Goal: Information Seeking & Learning: Learn about a topic

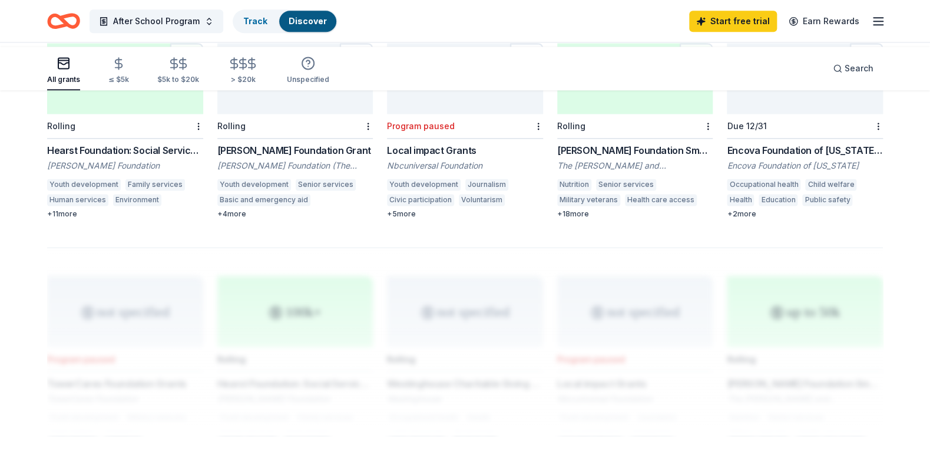
scroll to position [783, 0]
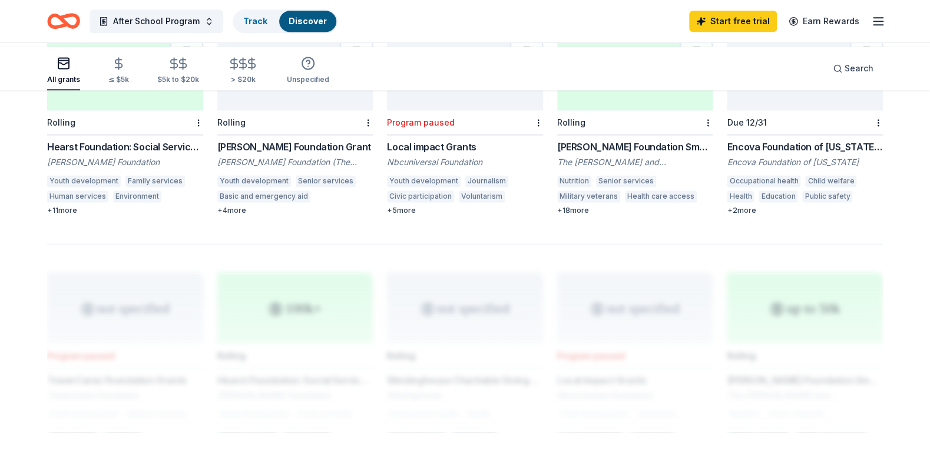
drag, startPoint x: 222, startPoint y: 287, endPoint x: 277, endPoint y: 287, distance: 55.4
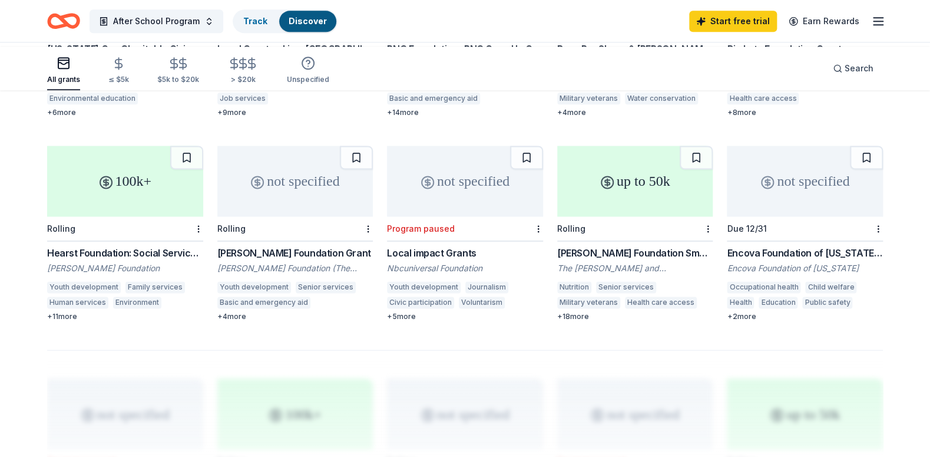
scroll to position [655, 0]
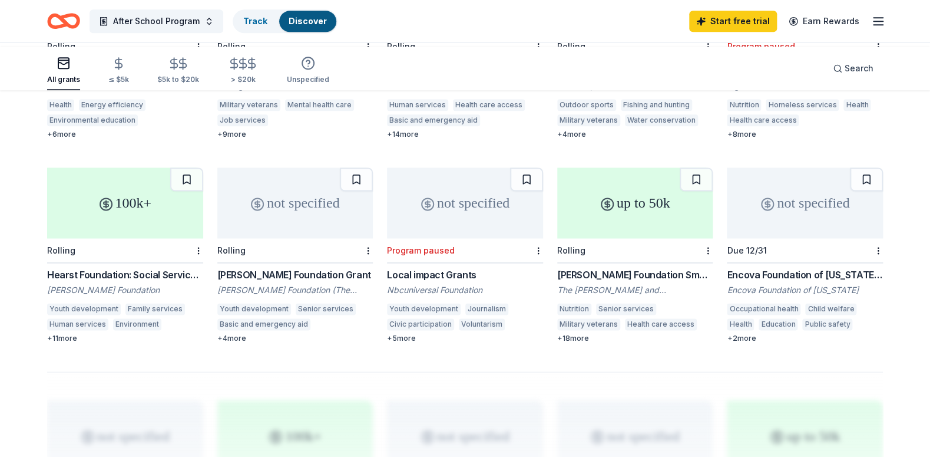
click at [61, 139] on div "+ 6 more" at bounding box center [125, 134] width 156 height 9
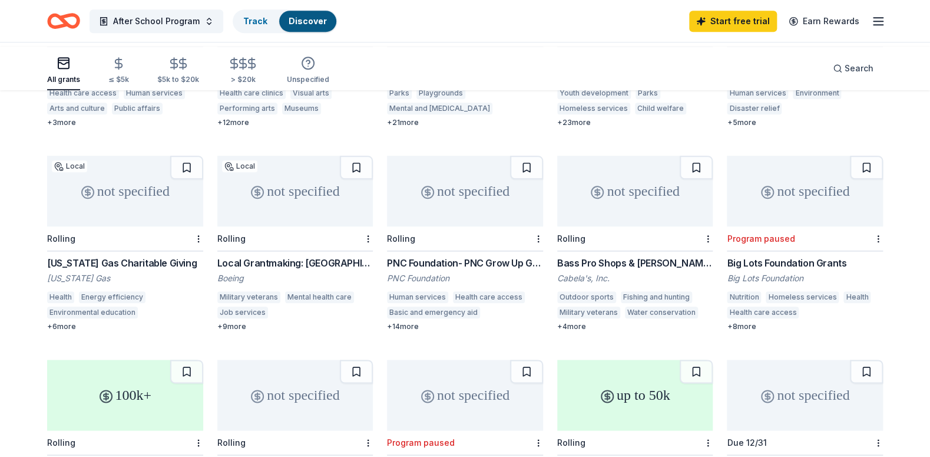
scroll to position [591, 0]
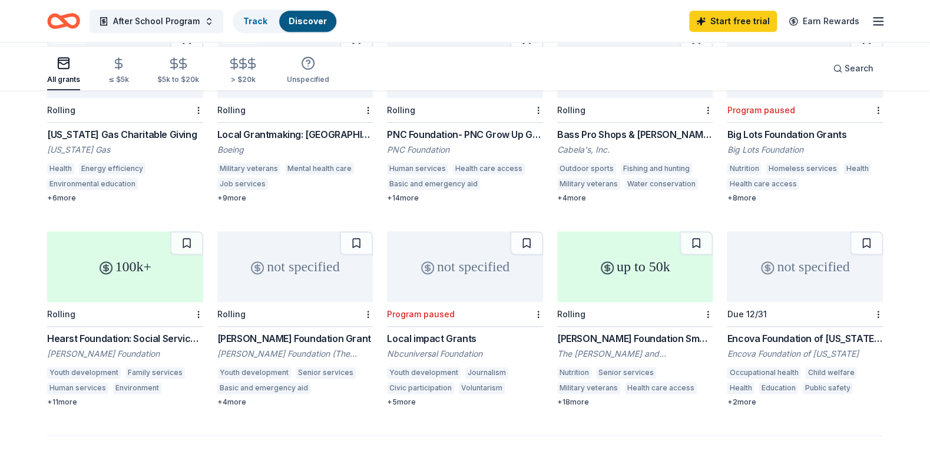
click at [486, 141] on div "PNC Foundation- PNC Grow Up Great" at bounding box center [465, 134] width 156 height 14
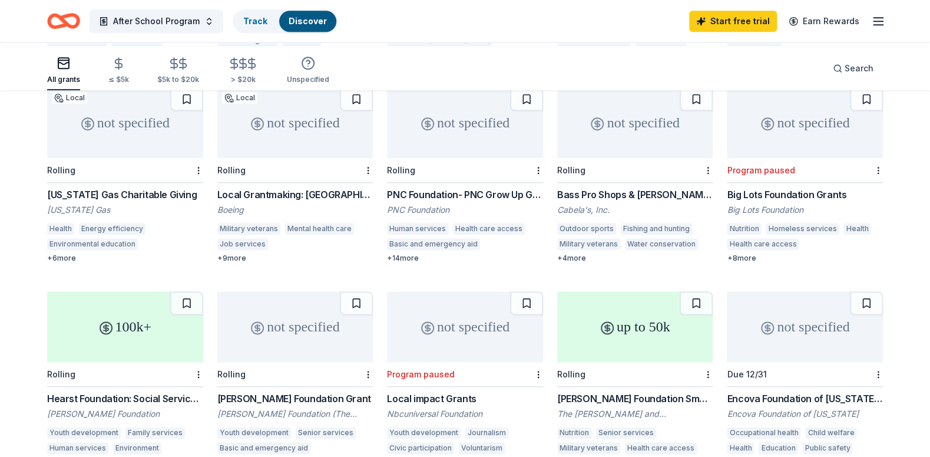
scroll to position [527, 0]
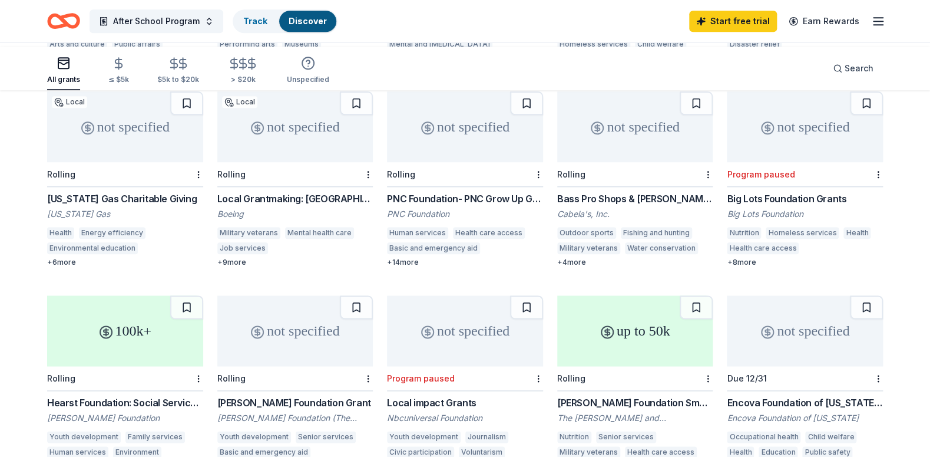
click at [606, 206] on div "Bass Pro Shops & [PERSON_NAME]'s Funding" at bounding box center [635, 198] width 156 height 14
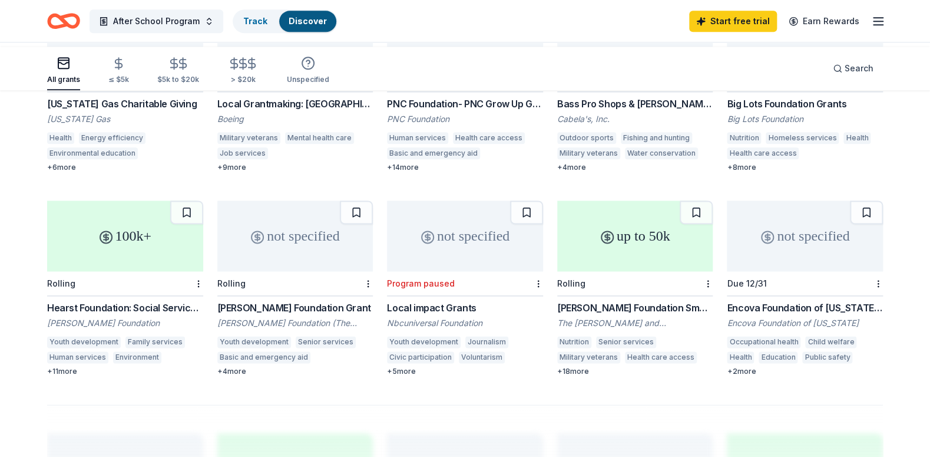
scroll to position [655, 0]
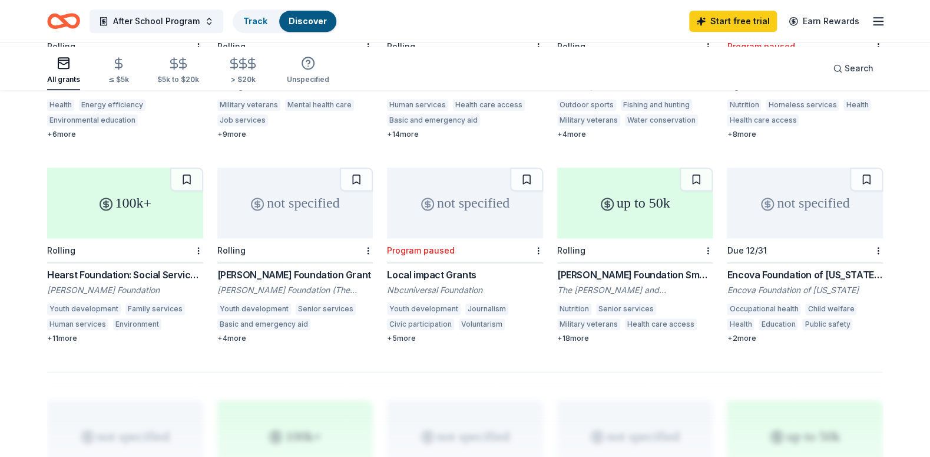
drag, startPoint x: 552, startPoint y: 170, endPoint x: 666, endPoint y: 173, distance: 113.7
click at [580, 92] on div "Cabela's, Inc." at bounding box center [635, 86] width 156 height 12
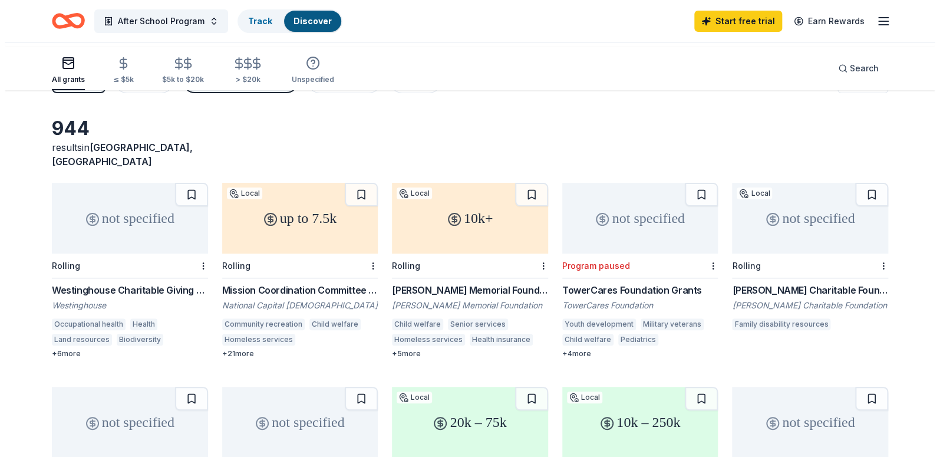
scroll to position [0, 0]
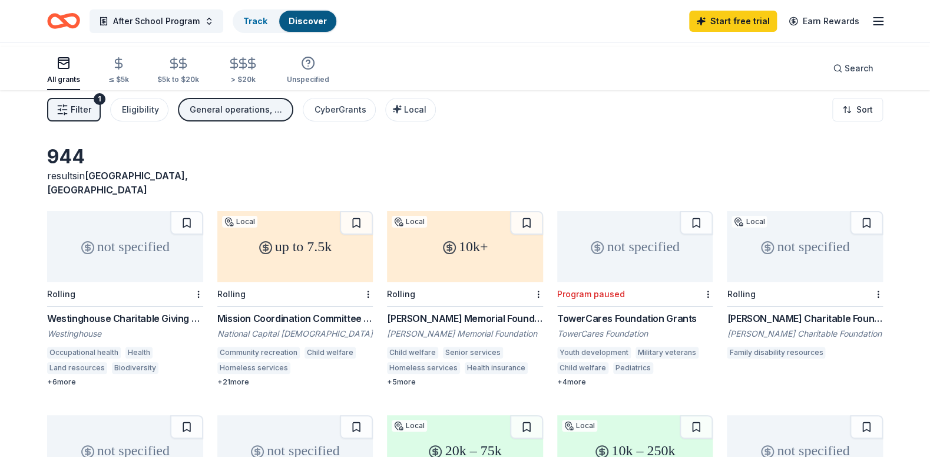
click at [94, 110] on div "Filter 1 Eligibility General operations, Scholarship, Projects & programming, C…" at bounding box center [465, 109] width 930 height 47
click at [91, 117] on span "Filter" at bounding box center [81, 109] width 21 height 14
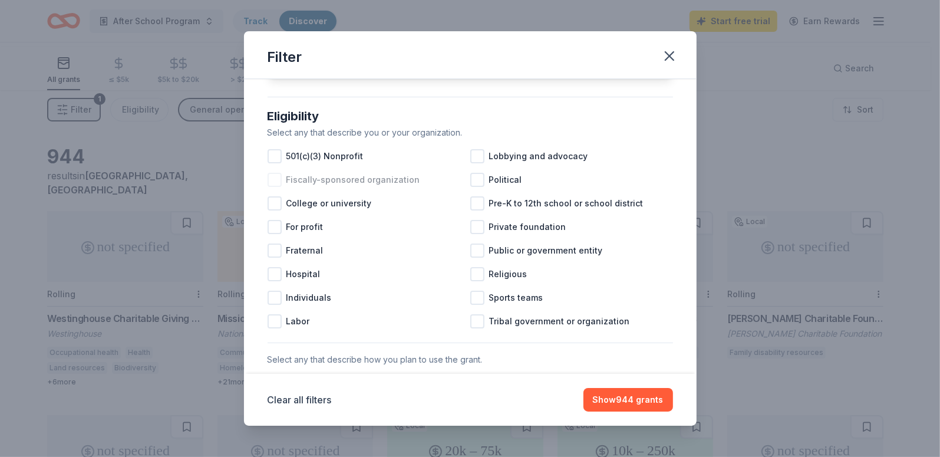
scroll to position [128, 0]
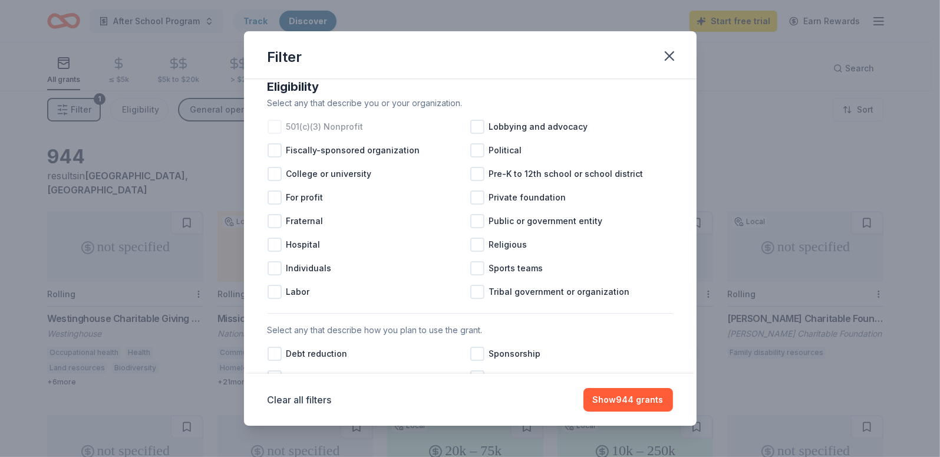
click at [267, 134] on div at bounding box center [274, 127] width 14 height 14
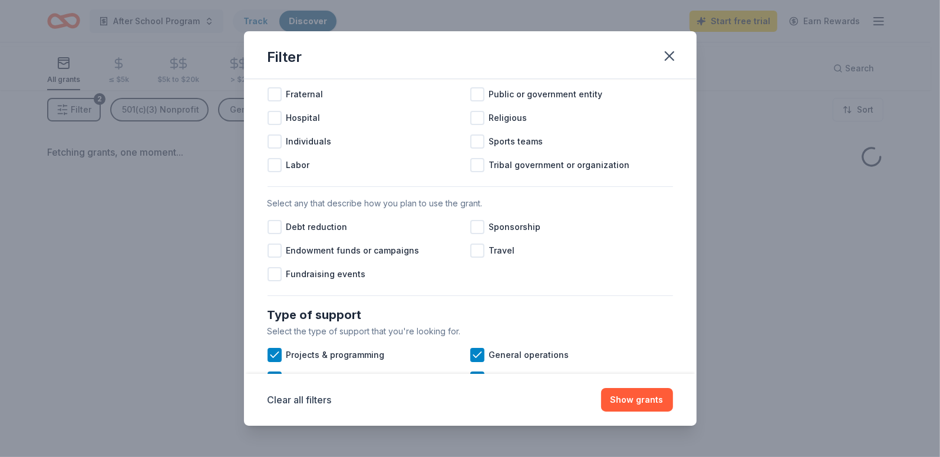
scroll to position [256, 0]
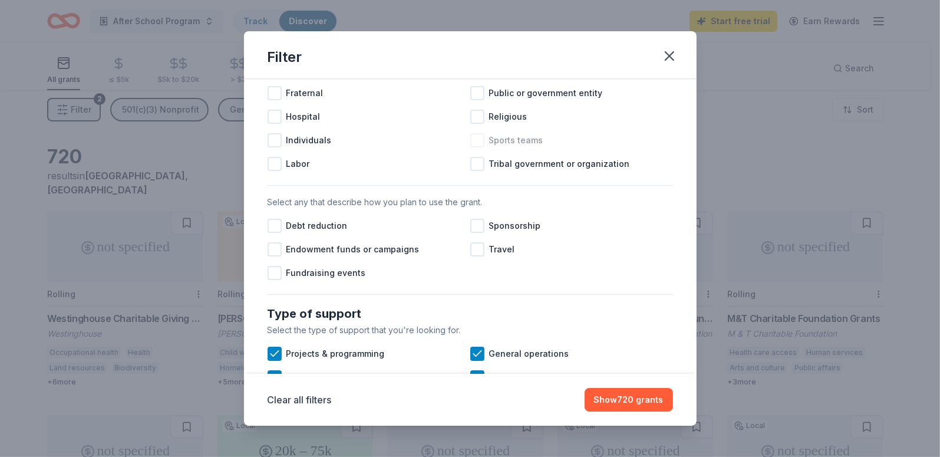
click at [474, 147] on div at bounding box center [477, 140] width 14 height 14
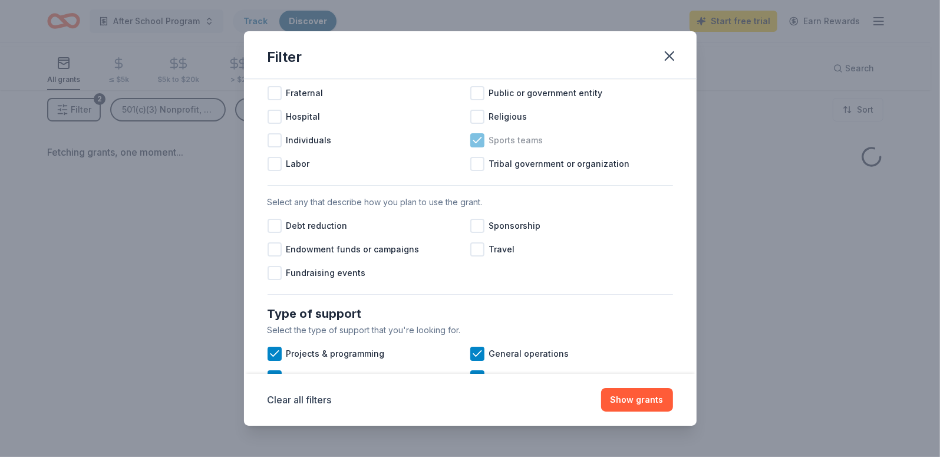
click at [474, 146] on icon at bounding box center [477, 140] width 12 height 12
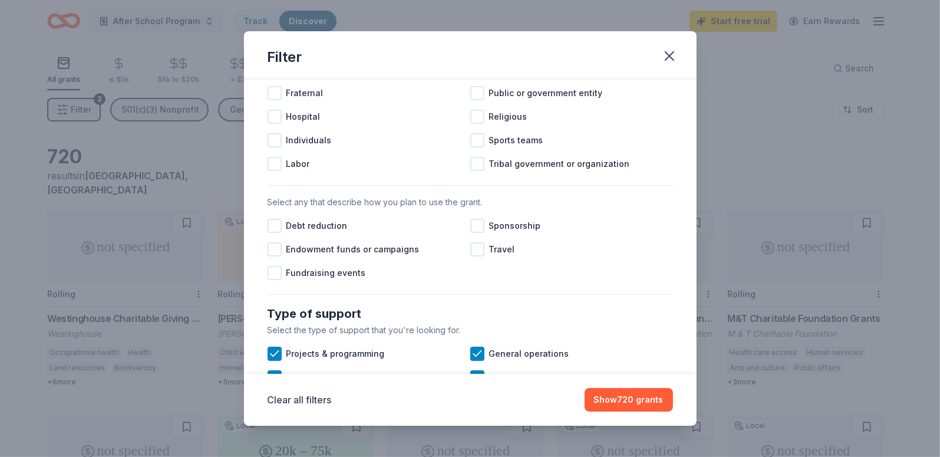
click at [478, 53] on div at bounding box center [477, 46] width 14 height 14
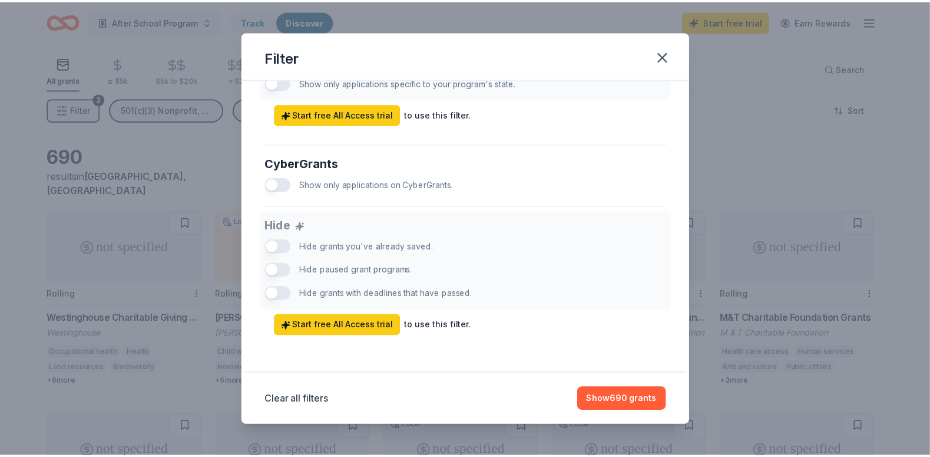
scroll to position [998, 0]
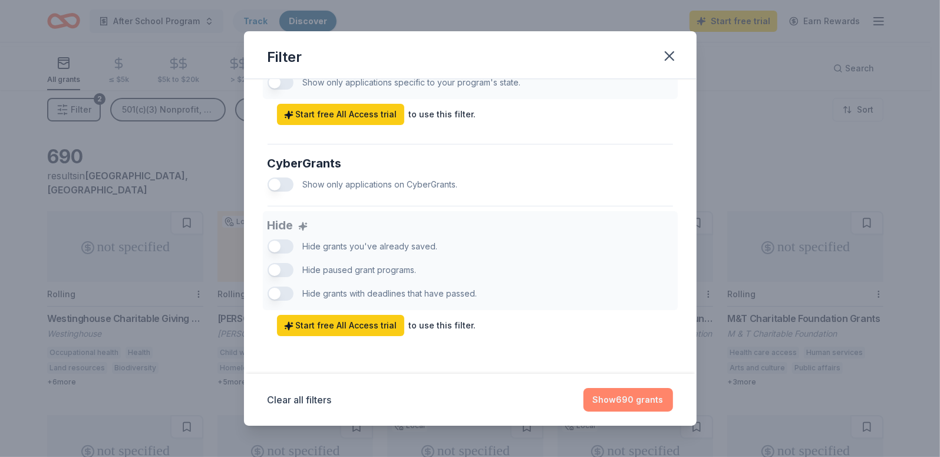
drag, startPoint x: 682, startPoint y: 388, endPoint x: 677, endPoint y: 381, distance: 8.5
click at [673, 388] on button "Show 690 grants" at bounding box center [628, 400] width 90 height 24
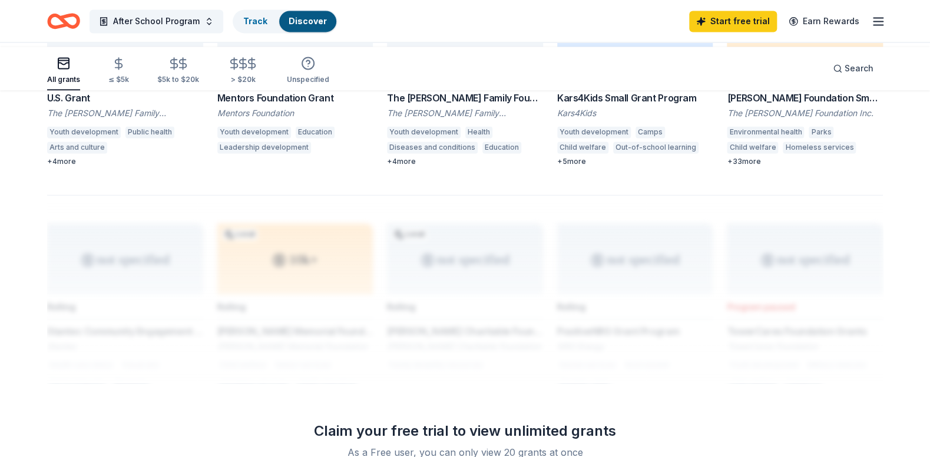
scroll to position [832, 0]
click at [303, 104] on div "Mentors Foundation Grant" at bounding box center [295, 97] width 156 height 14
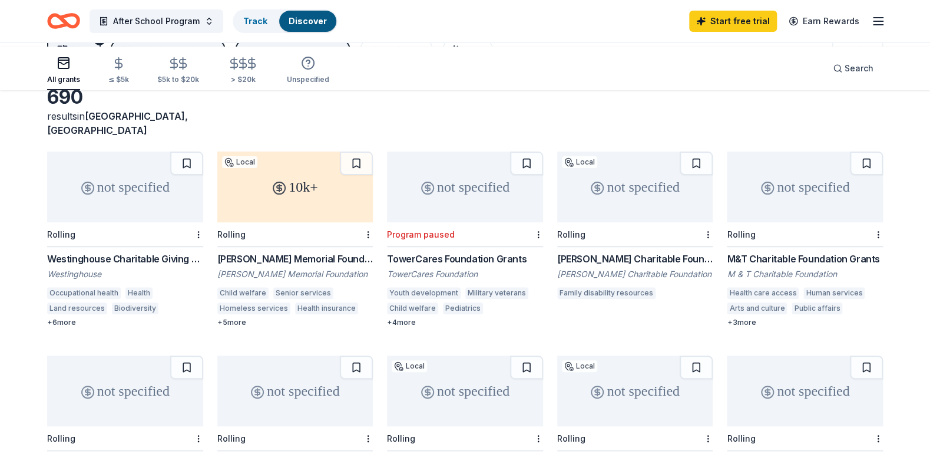
scroll to position [0, 0]
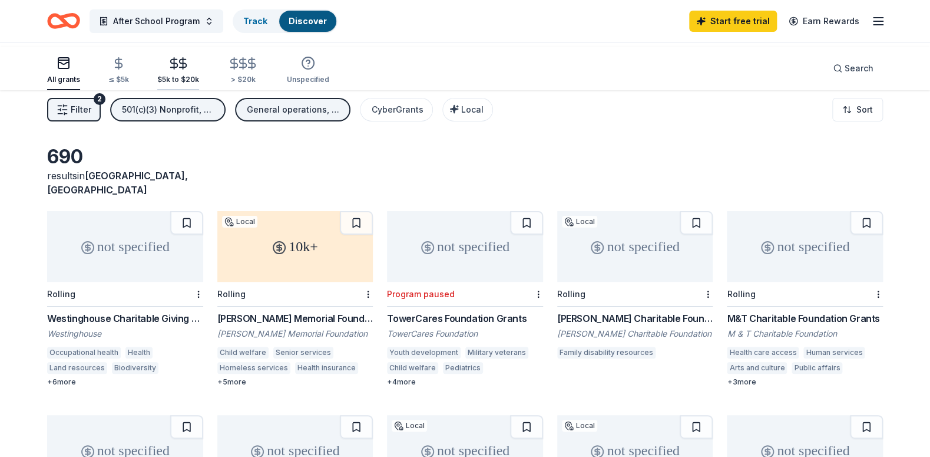
click at [190, 66] on icon "button" at bounding box center [183, 64] width 14 height 14
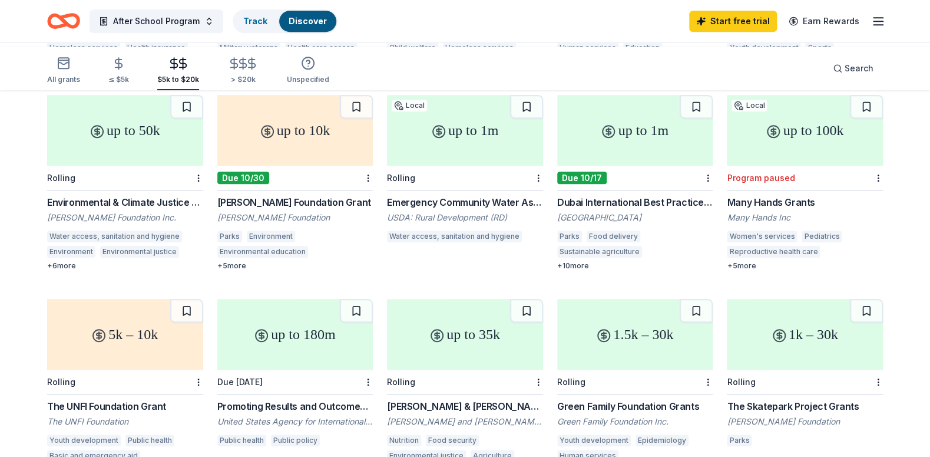
scroll to position [576, 0]
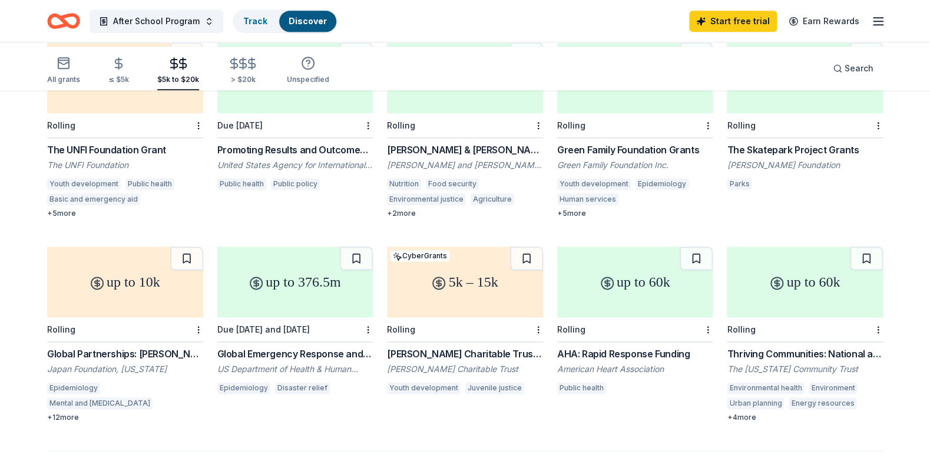
click at [170, 157] on div "The UNFI Foundation Grant" at bounding box center [125, 150] width 156 height 14
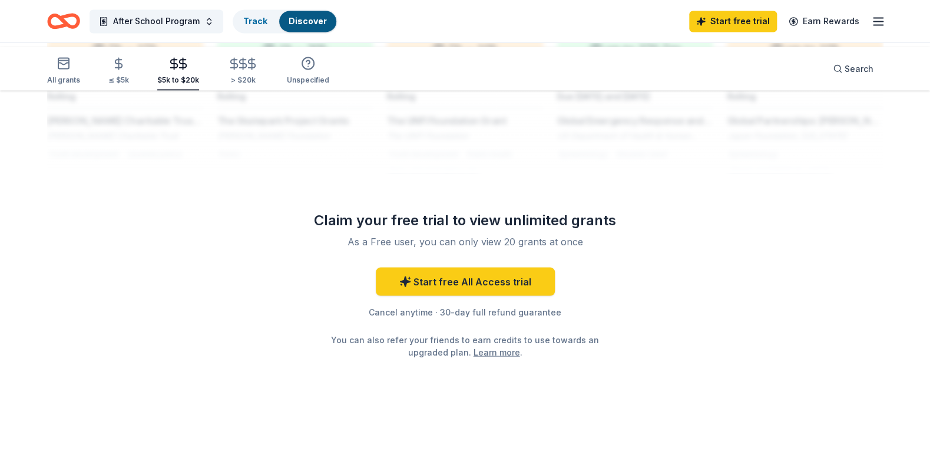
scroll to position [1152, 0]
